Goal: Transaction & Acquisition: Purchase product/service

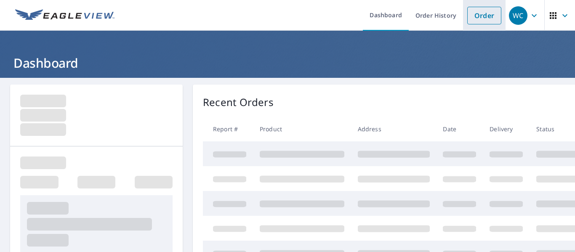
click at [475, 15] on link "Order" at bounding box center [485, 16] width 34 height 18
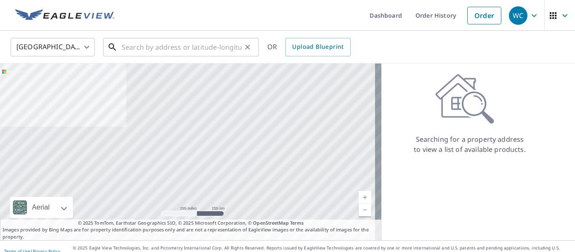
click at [206, 52] on input "text" at bounding box center [182, 47] width 120 height 24
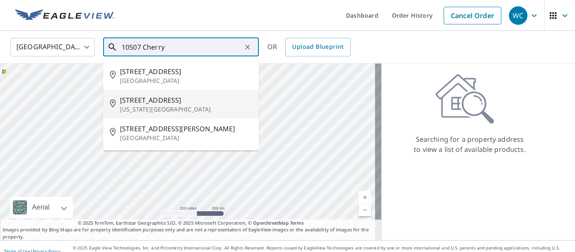
click at [208, 103] on span "[STREET_ADDRESS]" at bounding box center [186, 100] width 132 height 10
type input "[STREET_ADDRESS][US_STATE]"
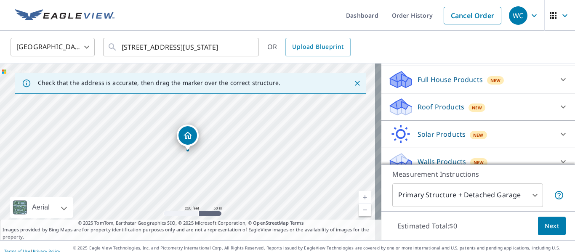
scroll to position [96, 0]
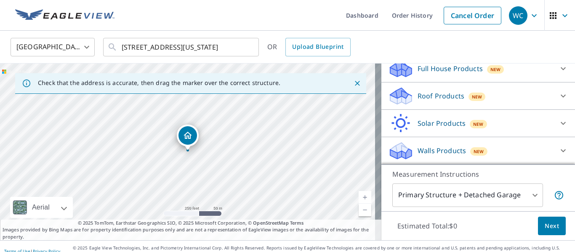
click at [436, 99] on p "Roof Products" at bounding box center [441, 96] width 47 height 10
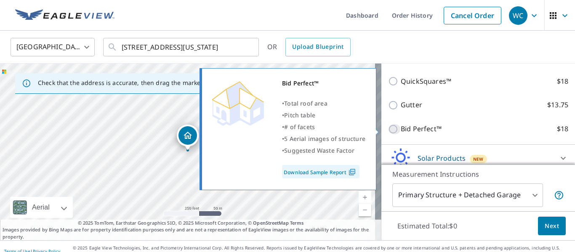
click at [391, 131] on input "Bid Perfect™ $18" at bounding box center [394, 129] width 13 height 10
checkbox input "true"
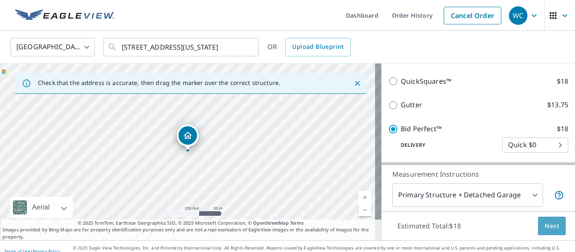
click at [550, 225] on span "Next" at bounding box center [552, 226] width 14 height 11
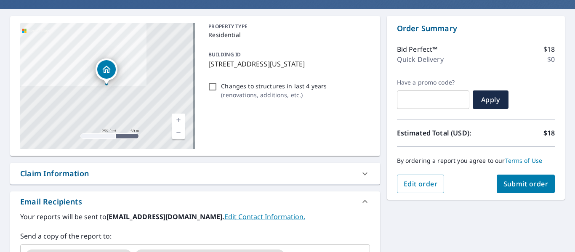
scroll to position [75, 0]
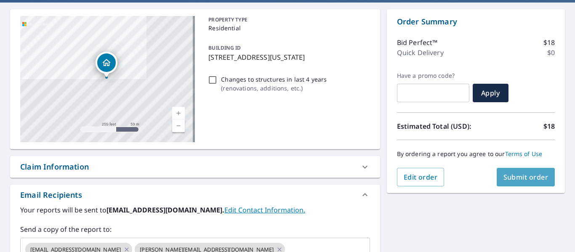
click at [517, 174] on button "Submit order" at bounding box center [526, 177] width 59 height 19
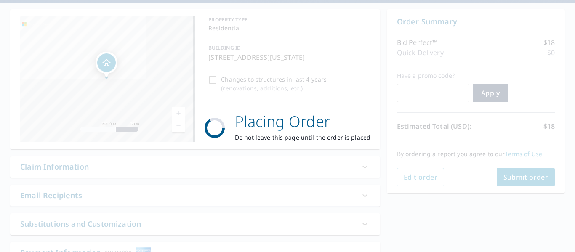
scroll to position [0, 0]
